Goal: Navigation & Orientation: Find specific page/section

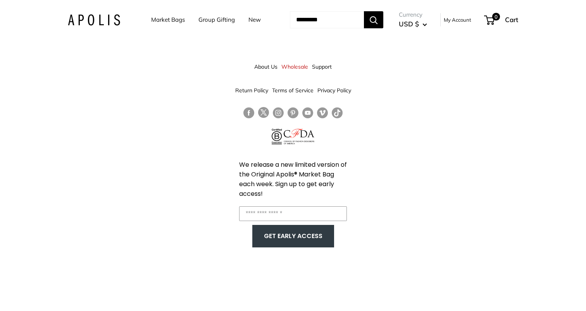
click at [267, 67] on link "About Us" at bounding box center [265, 67] width 23 height 14
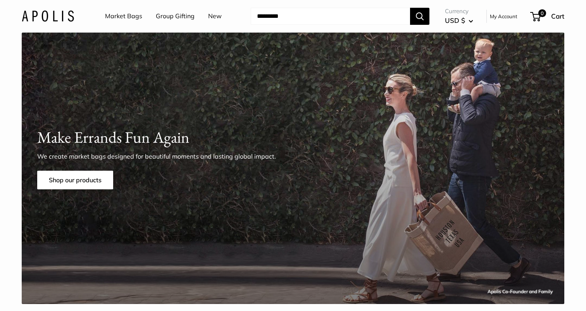
drag, startPoint x: 238, startPoint y: 90, endPoint x: 513, endPoint y: 2, distance: 288.3
click at [399, 35] on div "Apolis Co-Founder and Family Make Errands Fun Again We create market bags desig…" at bounding box center [293, 168] width 542 height 271
